Goal: Task Accomplishment & Management: Manage account settings

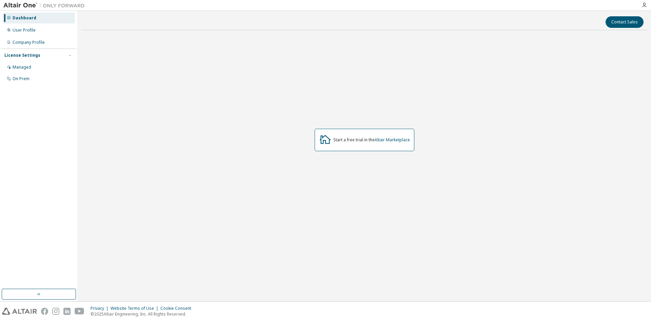
click at [351, 138] on div "Start a free trial in the Altair Marketplace" at bounding box center [372, 139] width 77 height 5
click at [33, 64] on div "Managed" at bounding box center [39, 67] width 72 height 11
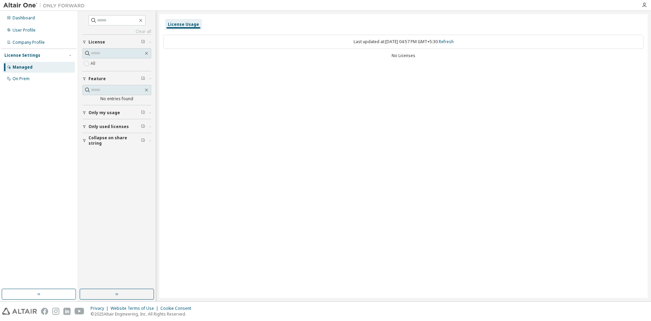
click at [100, 63] on div "All" at bounding box center [116, 63] width 69 height 8
click at [116, 113] on span "Only my usage" at bounding box center [105, 112] width 32 height 5
click at [117, 159] on span "Collapse on share string" at bounding box center [115, 160] width 53 height 11
click at [23, 22] on div "Dashboard" at bounding box center [39, 18] width 72 height 11
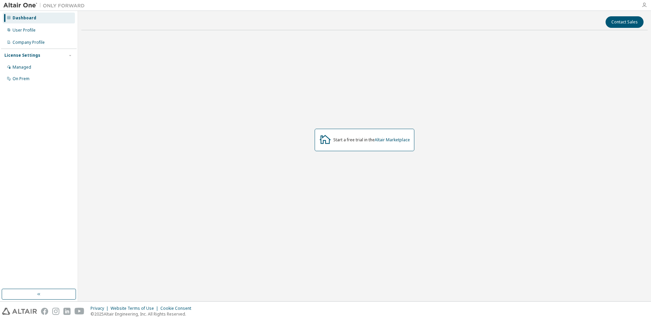
click at [645, 5] on icon "button" at bounding box center [644, 4] width 5 height 5
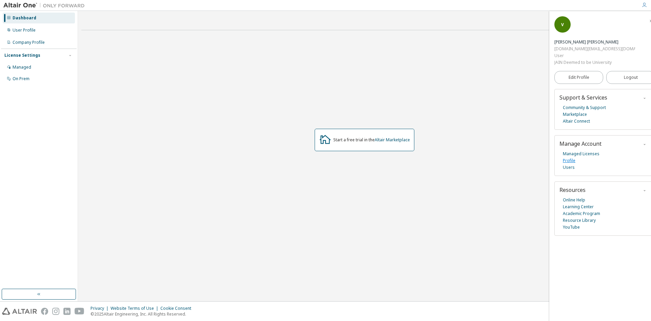
click at [569, 157] on link "Profile" at bounding box center [569, 160] width 13 height 7
click at [569, 164] on link "Users" at bounding box center [569, 167] width 12 height 7
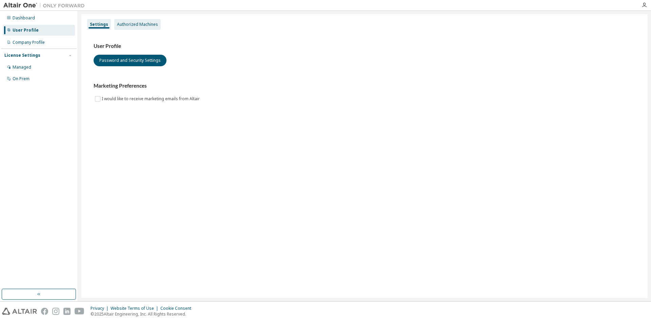
click at [131, 26] on div "Authorized Machines" at bounding box center [137, 24] width 41 height 5
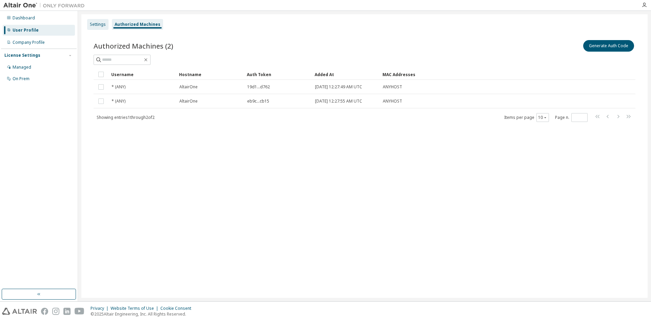
click at [98, 21] on div "Settings" at bounding box center [97, 24] width 21 height 11
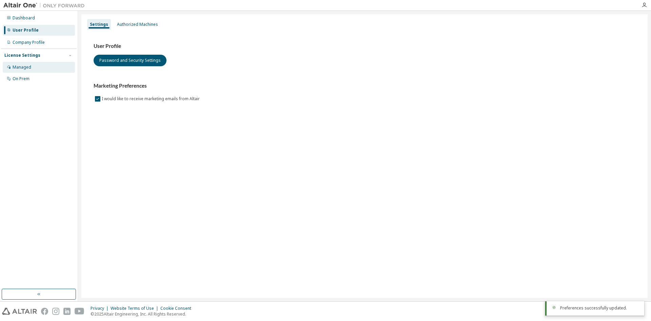
click at [27, 70] on div "Managed" at bounding box center [39, 67] width 72 height 11
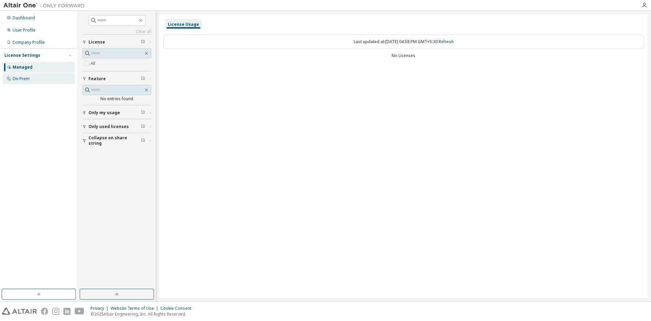
click at [24, 80] on div "On Prem" at bounding box center [21, 78] width 17 height 5
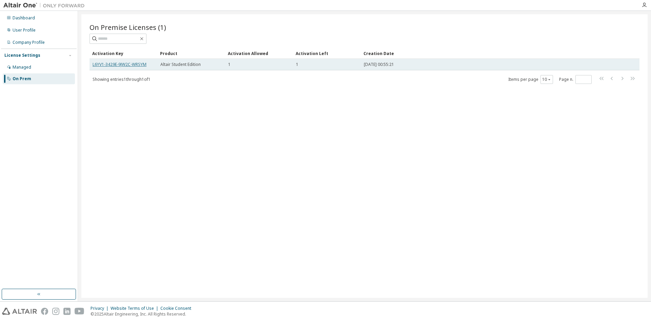
click at [126, 65] on link "L6YV1-3429E-9JW2C-WRSYM" at bounding box center [120, 64] width 54 height 6
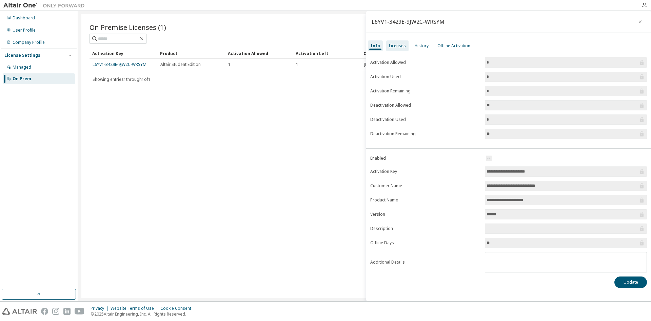
click at [396, 42] on div "Licenses" at bounding box center [397, 45] width 22 height 11
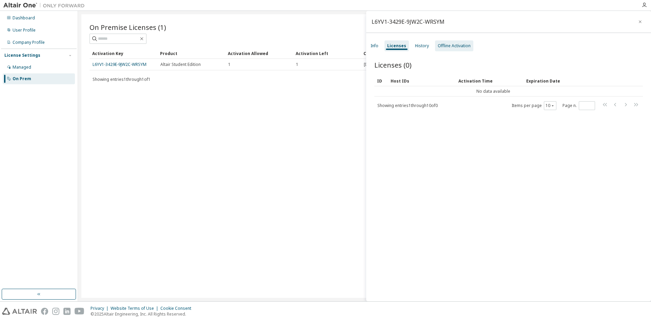
click at [450, 47] on div "Offline Activation" at bounding box center [454, 45] width 33 height 5
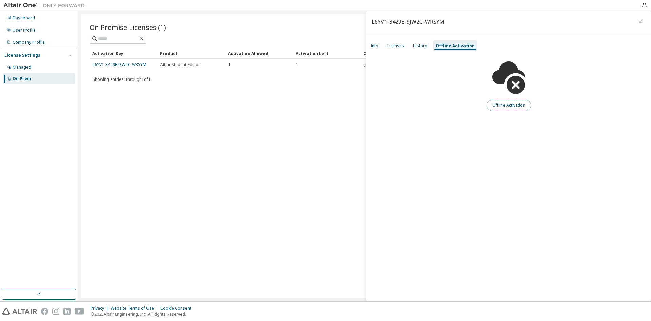
click at [504, 105] on button "Offline Activation" at bounding box center [509, 105] width 44 height 12
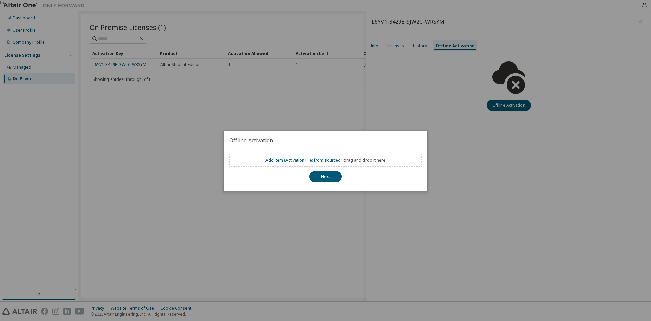
click at [401, 132] on h2 "Offline Activation" at bounding box center [326, 140] width 204 height 19
click at [351, 98] on div "true" at bounding box center [325, 160] width 651 height 321
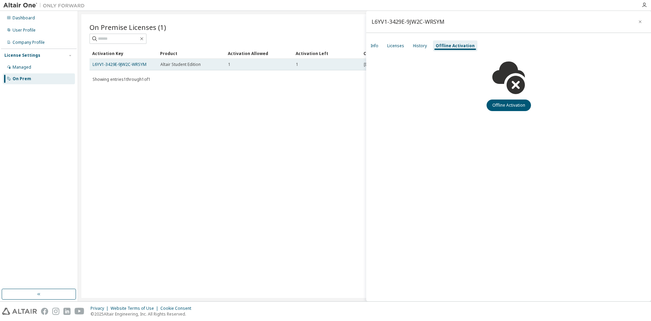
click at [195, 66] on span "Altair Student Edition" at bounding box center [180, 64] width 40 height 5
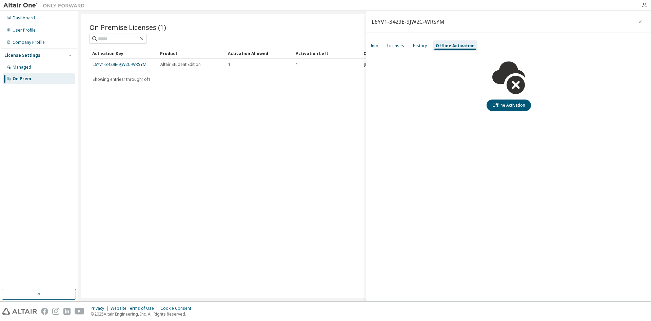
click at [236, 105] on div "On Premise Licenses (1) Clear Load Save Save As Field Operator Value Select fil…" at bounding box center [364, 155] width 567 height 283
click at [640, 21] on icon "button" at bounding box center [640, 21] width 3 height 3
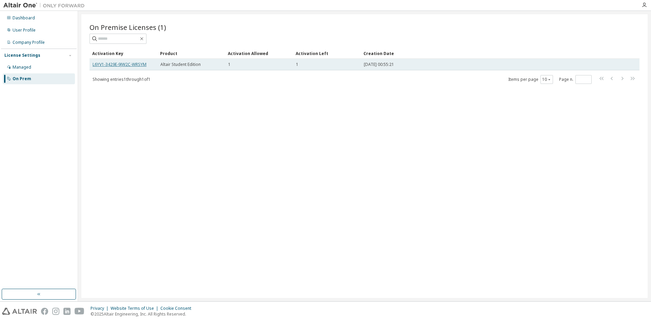
click at [140, 62] on link "L6YV1-3429E-9JW2C-WRSYM" at bounding box center [120, 64] width 54 height 6
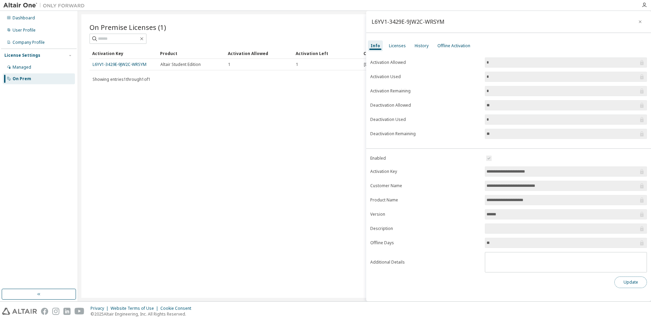
click at [645, 277] on button "Update" at bounding box center [631, 282] width 33 height 12
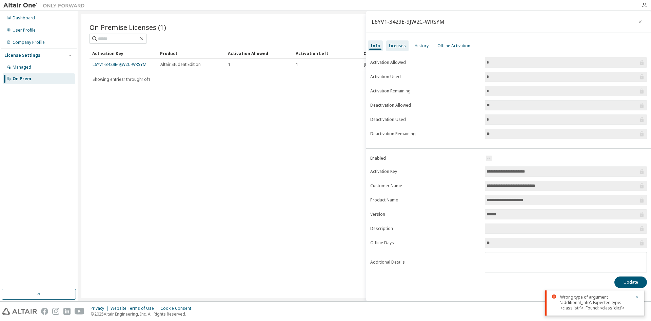
click at [398, 46] on div "Licenses" at bounding box center [397, 45] width 17 height 5
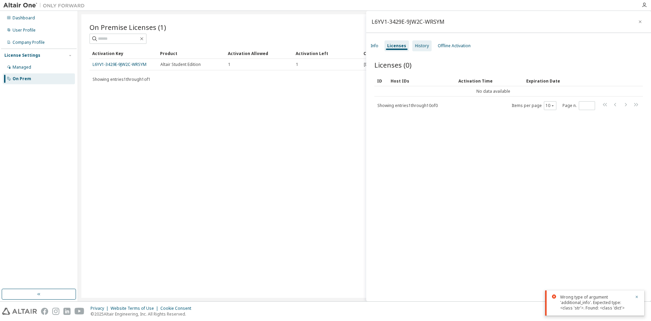
click at [424, 46] on div "History" at bounding box center [422, 45] width 14 height 5
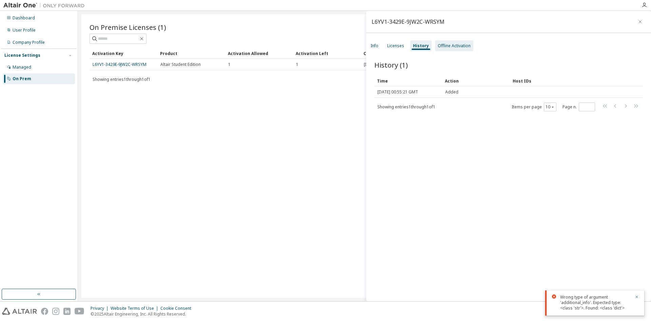
click at [448, 41] on div "Offline Activation" at bounding box center [454, 45] width 38 height 11
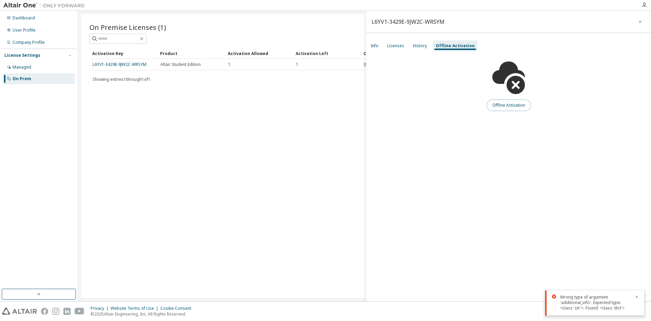
click at [495, 104] on button "Offline Activation" at bounding box center [509, 105] width 44 height 12
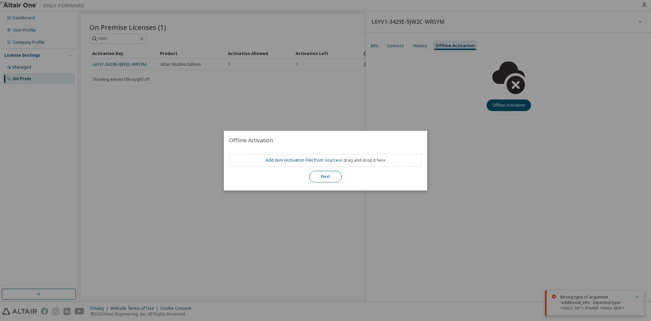
click at [321, 180] on button "Next" at bounding box center [325, 177] width 33 height 12
click at [319, 178] on button "Next" at bounding box center [325, 177] width 33 height 12
click at [260, 92] on div "true" at bounding box center [325, 160] width 651 height 321
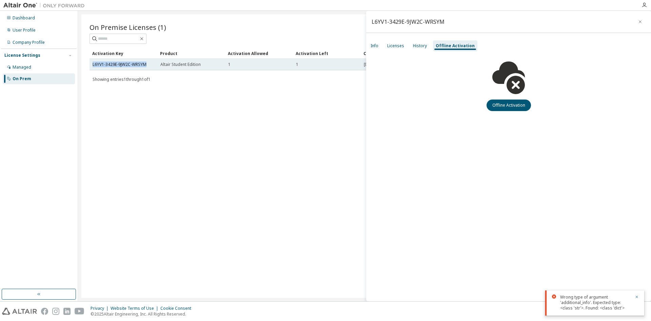
drag, startPoint x: 151, startPoint y: 61, endPoint x: 91, endPoint y: 61, distance: 60.1
click at [91, 61] on td "L6YV1-3429E-9JW2C-WRSYM" at bounding box center [124, 65] width 68 height 12
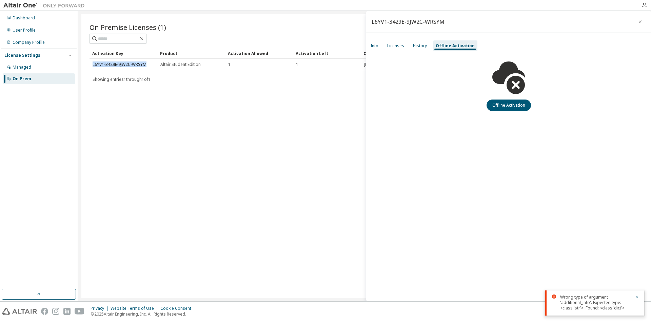
copy link "L6YV1-3429E-9JW2C-WRSYM"
click at [504, 108] on button "Offline Activation" at bounding box center [509, 105] width 44 height 12
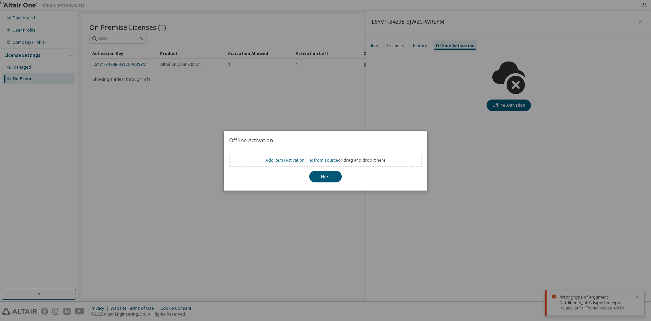
click at [318, 158] on link "Add item ( Activation File ) from source" at bounding box center [302, 160] width 73 height 6
click at [276, 235] on div "true" at bounding box center [325, 160] width 651 height 321
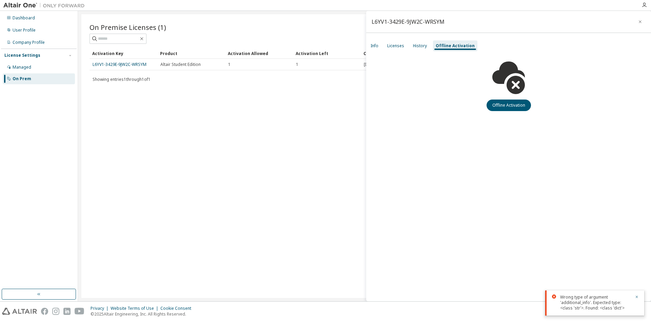
click at [178, 160] on div "On Premise Licenses (1) Clear Load Save Save As Field Operator Value Select fil…" at bounding box center [364, 155] width 567 height 283
click at [24, 20] on div "Dashboard" at bounding box center [24, 17] width 22 height 5
